Goal: Task Accomplishment & Management: Manage account settings

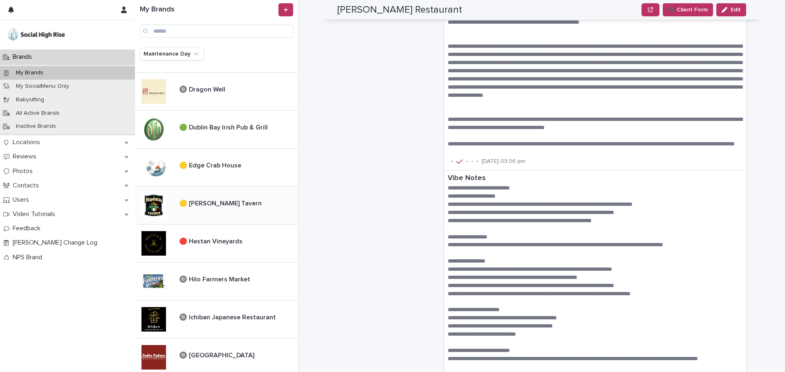
scroll to position [239, 0]
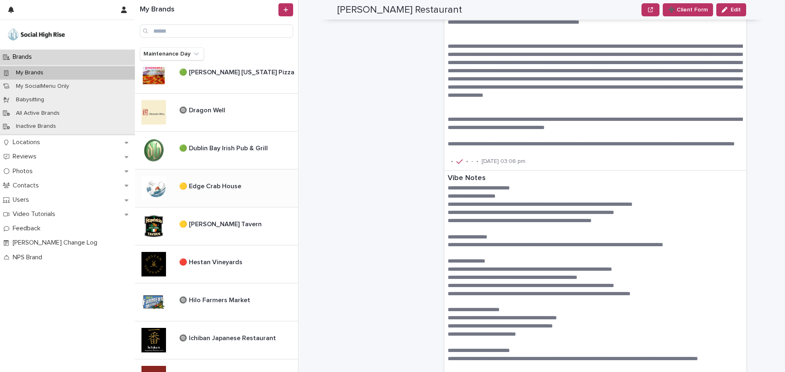
click at [191, 190] on p "🟡 Edge Crab House" at bounding box center [211, 185] width 64 height 9
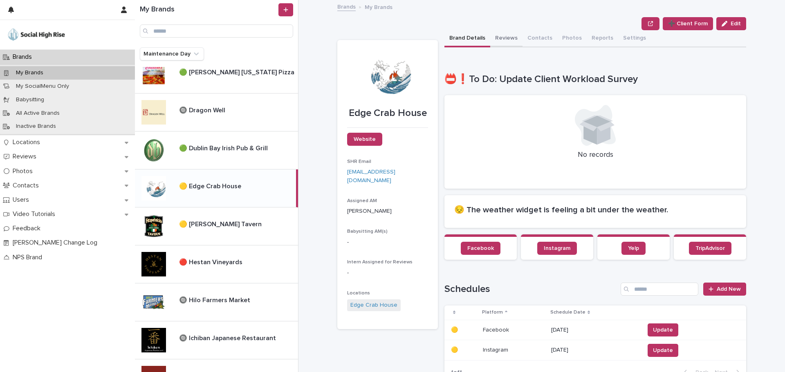
click at [497, 39] on button "Reviews" at bounding box center [506, 38] width 32 height 17
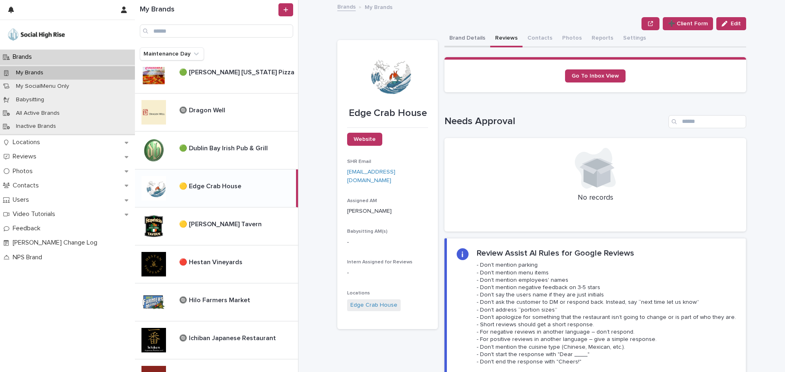
click at [469, 36] on button "Brand Details" at bounding box center [467, 38] width 46 height 17
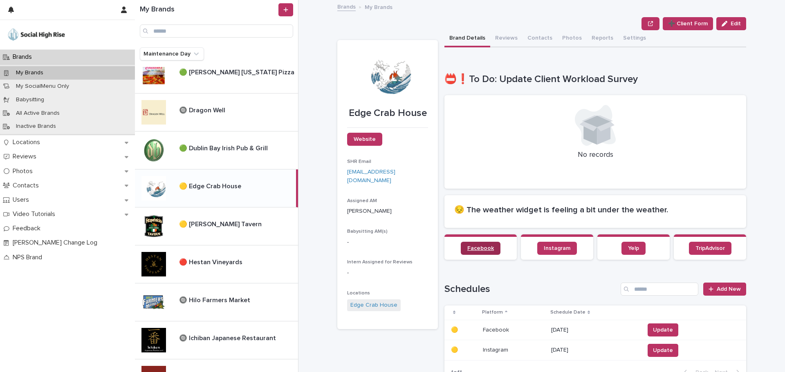
click at [482, 244] on link "Facebook" at bounding box center [481, 248] width 40 height 13
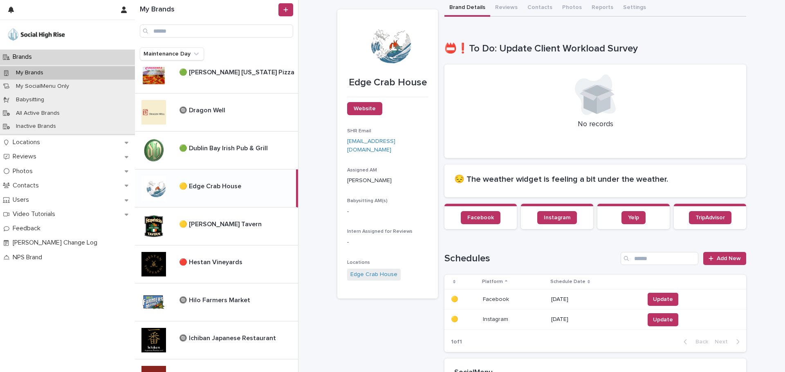
scroll to position [123, 0]
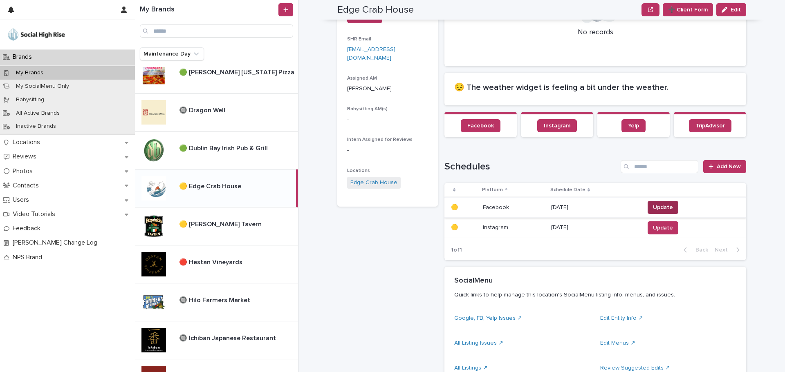
click at [649, 201] on button "Update" at bounding box center [662, 207] width 31 height 13
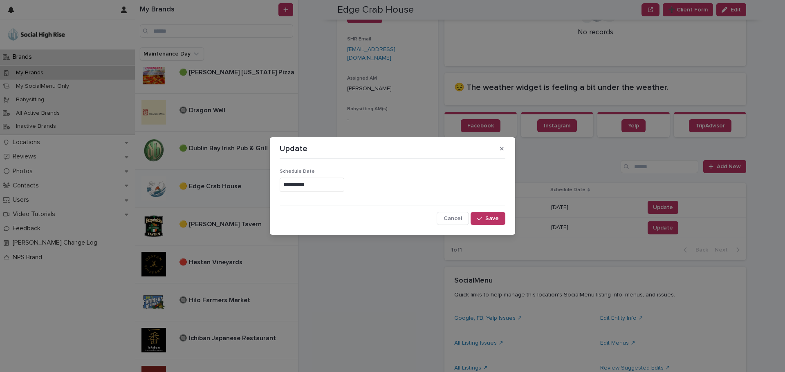
drag, startPoint x: 298, startPoint y: 188, endPoint x: 314, endPoint y: 177, distance: 19.5
click at [298, 189] on input "**********" at bounding box center [312, 185] width 65 height 14
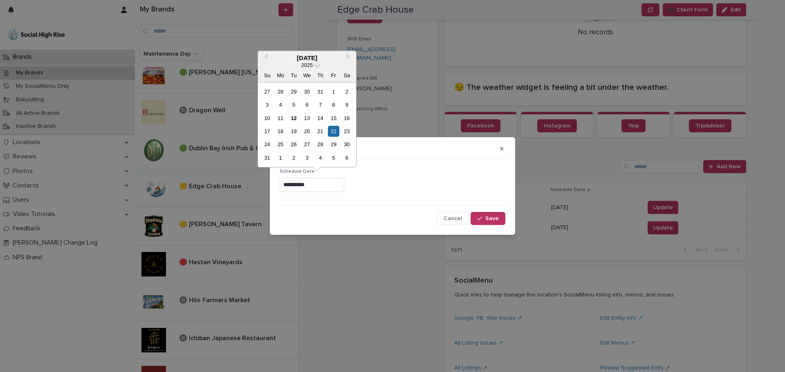
click at [330, 146] on div "29" at bounding box center [333, 144] width 11 height 11
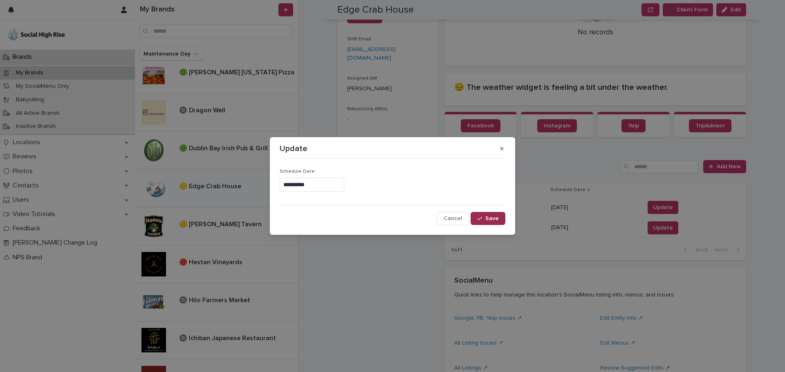
type input "**********"
click at [497, 219] on span "Save" at bounding box center [491, 219] width 13 height 6
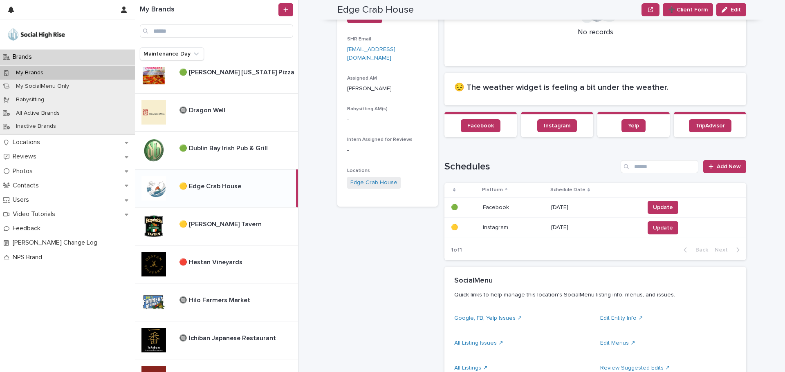
click at [663, 229] on span "Update" at bounding box center [663, 228] width 20 height 8
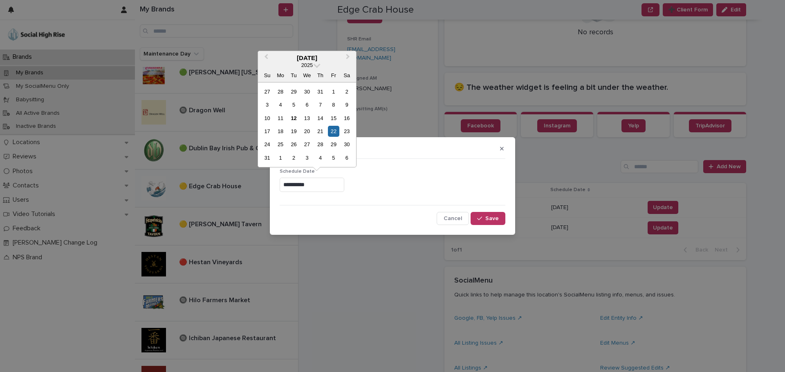
click at [334, 145] on div "29" at bounding box center [333, 144] width 11 height 11
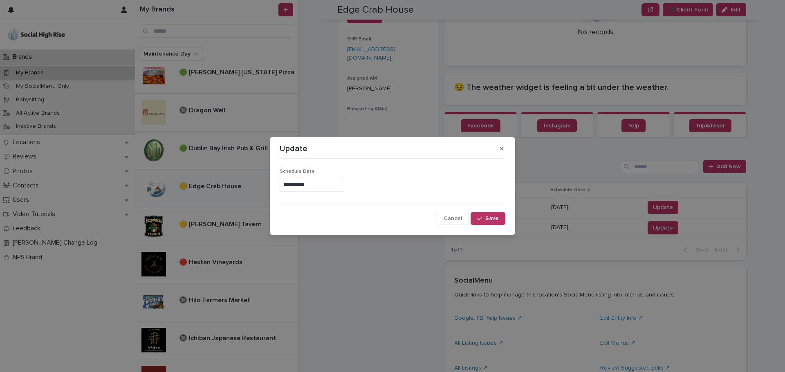
type input "**********"
click at [497, 215] on button "Save" at bounding box center [487, 218] width 35 height 13
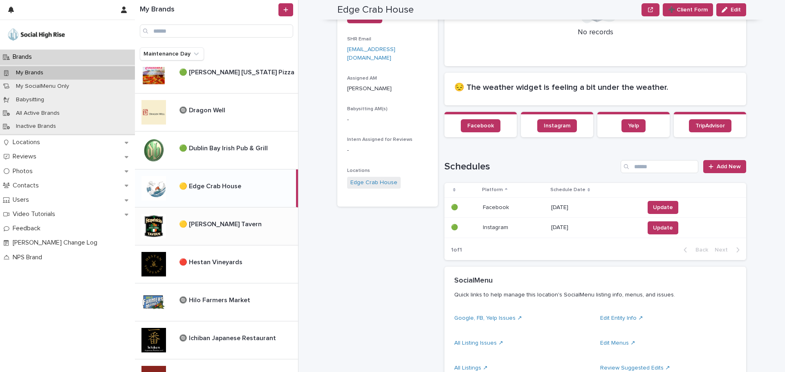
click at [213, 223] on p "🟡 [PERSON_NAME] Tavern" at bounding box center [221, 223] width 84 height 9
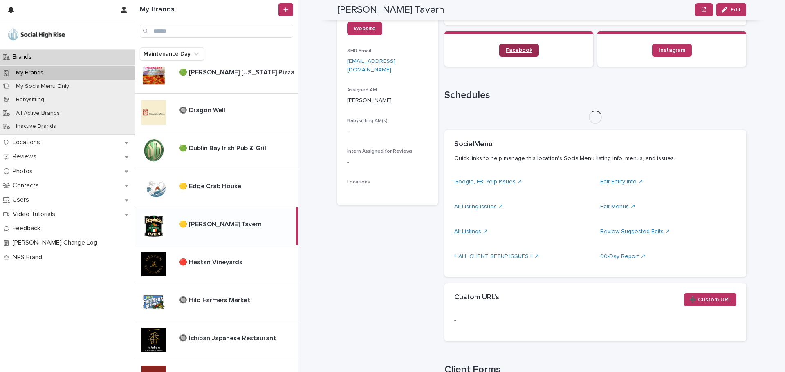
click at [517, 53] on link "Facebook" at bounding box center [519, 50] width 40 height 13
